Goal: Obtain resource: Download file/media

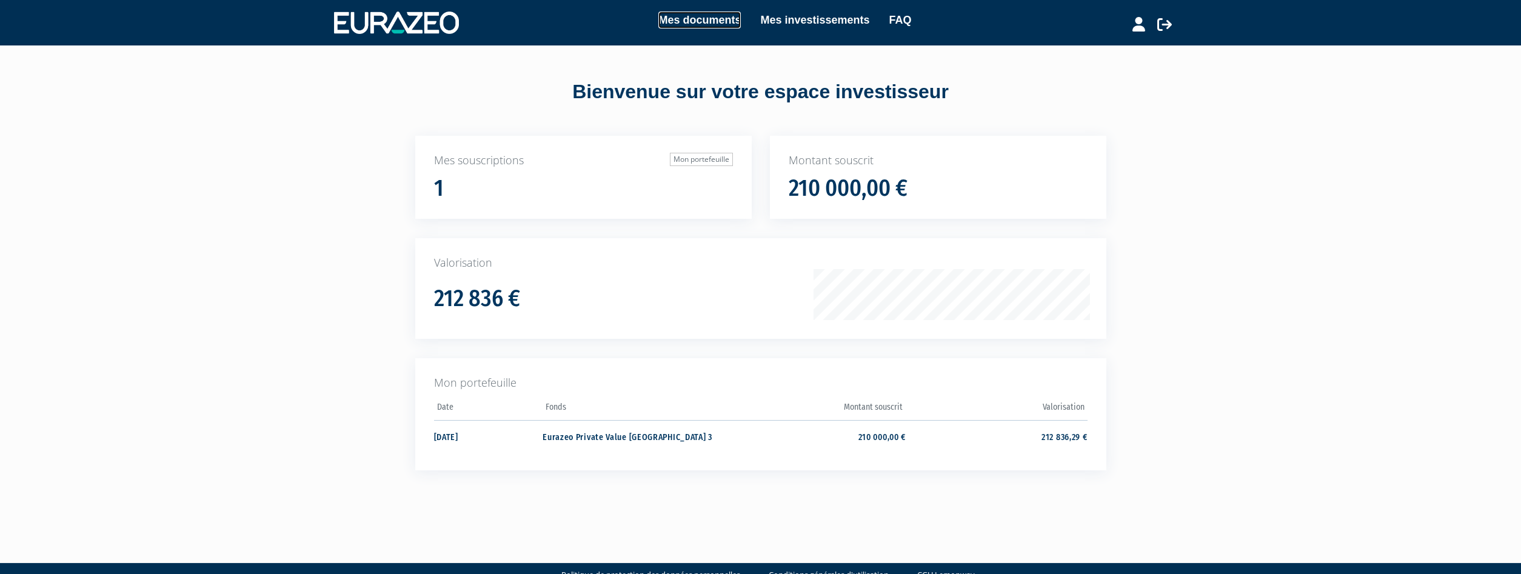
click at [716, 18] on link "Mes documents" at bounding box center [699, 20] width 82 height 17
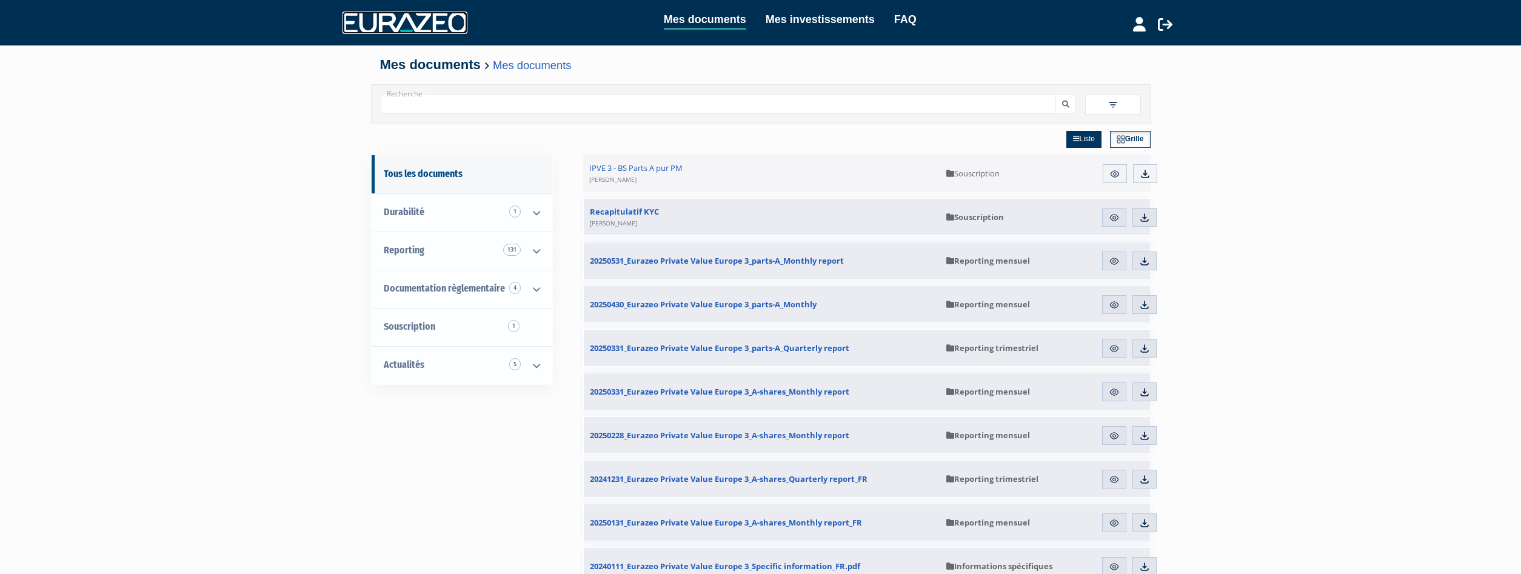
click at [451, 28] on img at bounding box center [405, 23] width 125 height 22
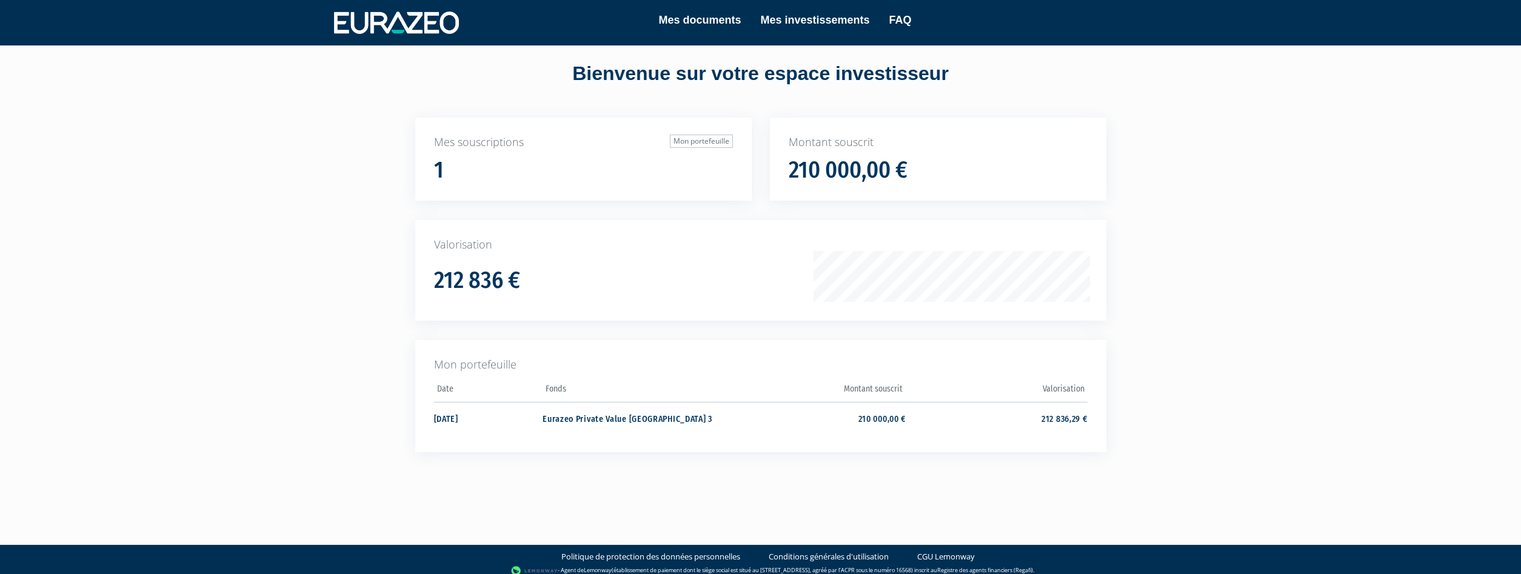
scroll to position [27, 0]
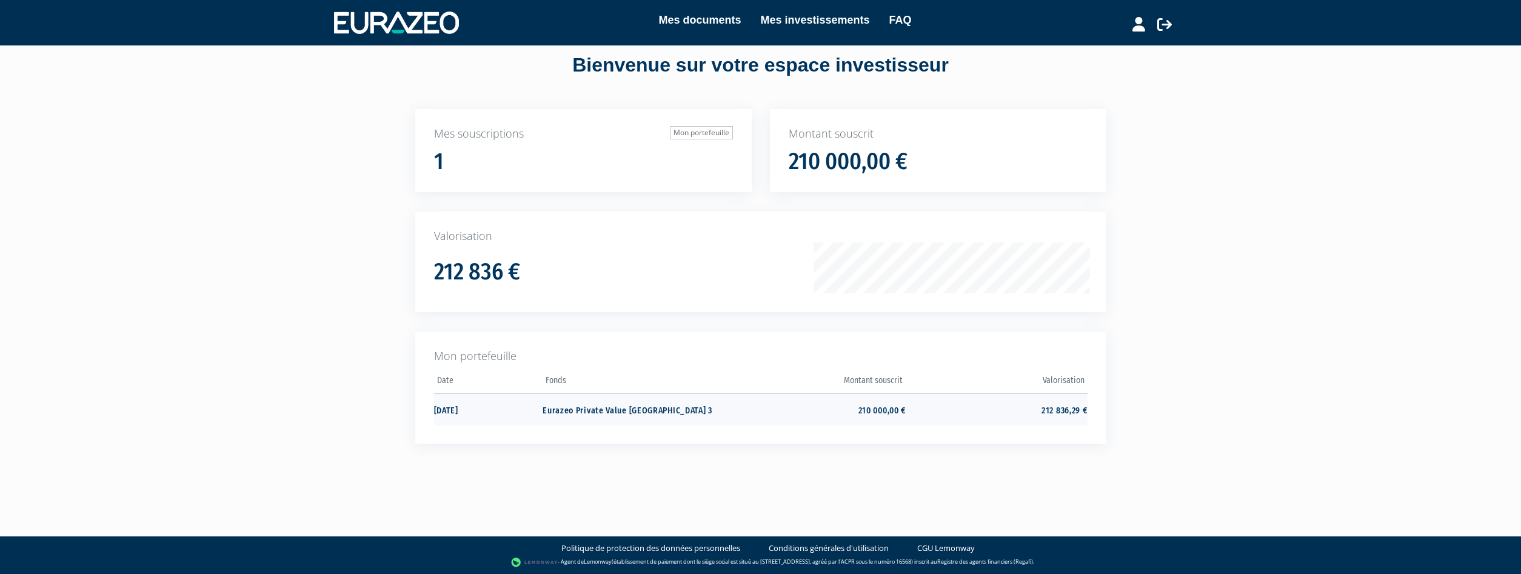
click at [592, 408] on td "Eurazeo Private Value Europe 3" at bounding box center [633, 409] width 181 height 32
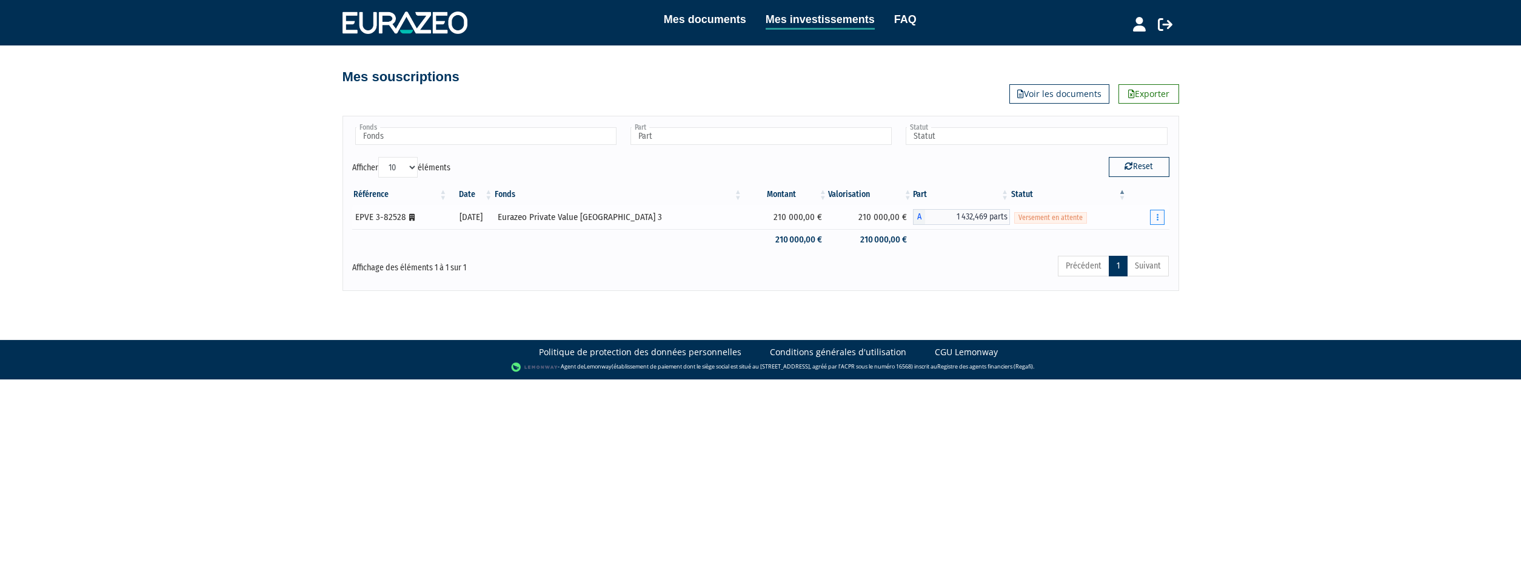
click at [1157, 223] on button "button" at bounding box center [1157, 217] width 15 height 15
click at [1141, 258] on link "Réaliser le versement" at bounding box center [1116, 262] width 90 height 20
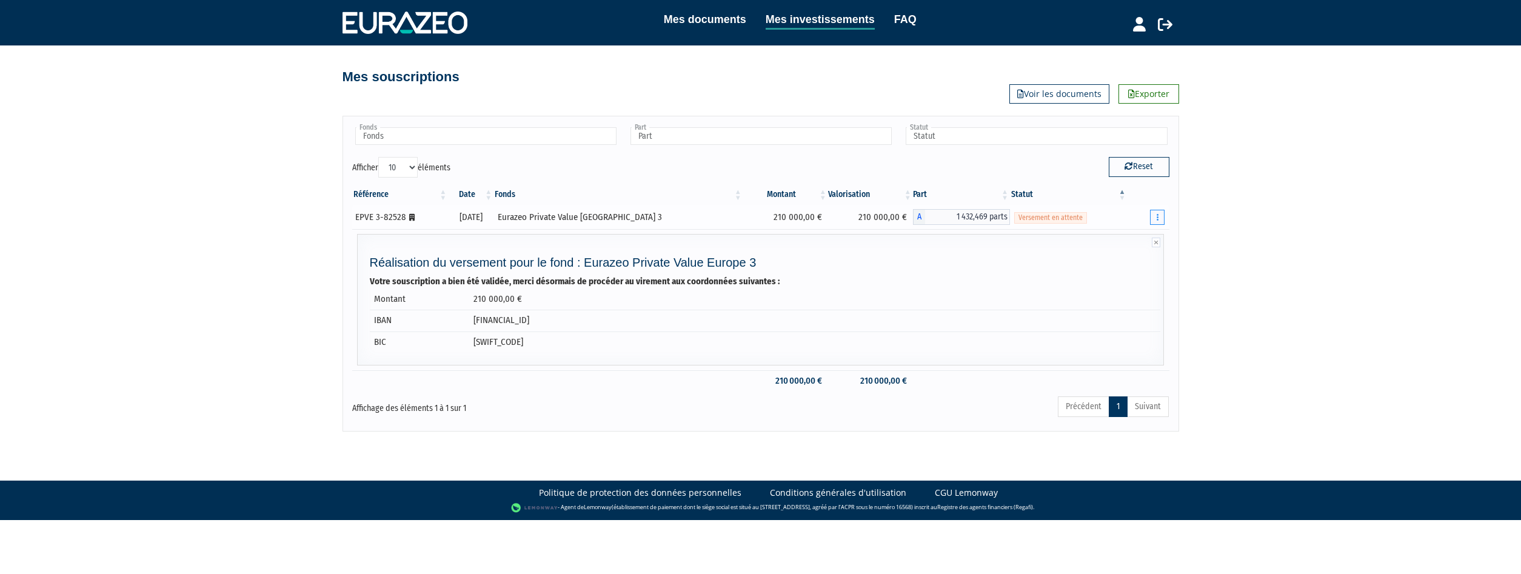
click at [1156, 221] on button "button" at bounding box center [1157, 217] width 15 height 15
click at [1142, 239] on link "Documents" at bounding box center [1116, 239] width 90 height 20
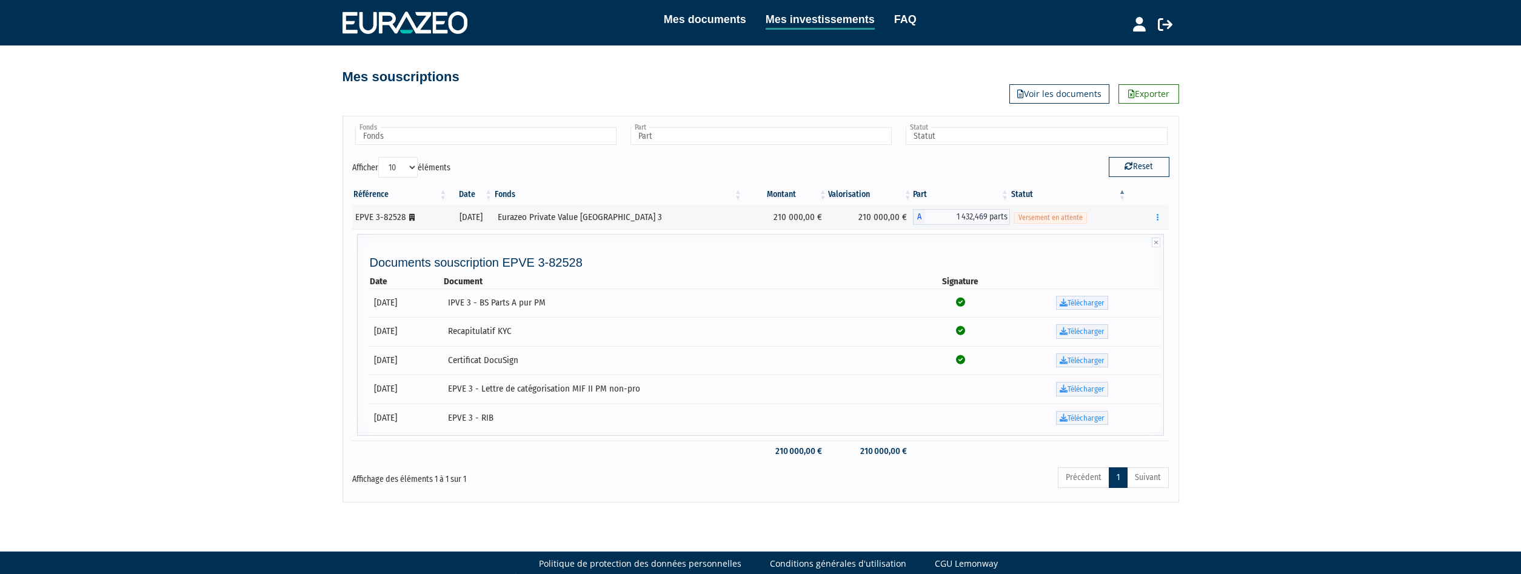
click at [1083, 306] on link "Télécharger" at bounding box center [1082, 303] width 52 height 15
